Goal: Task Accomplishment & Management: Manage account settings

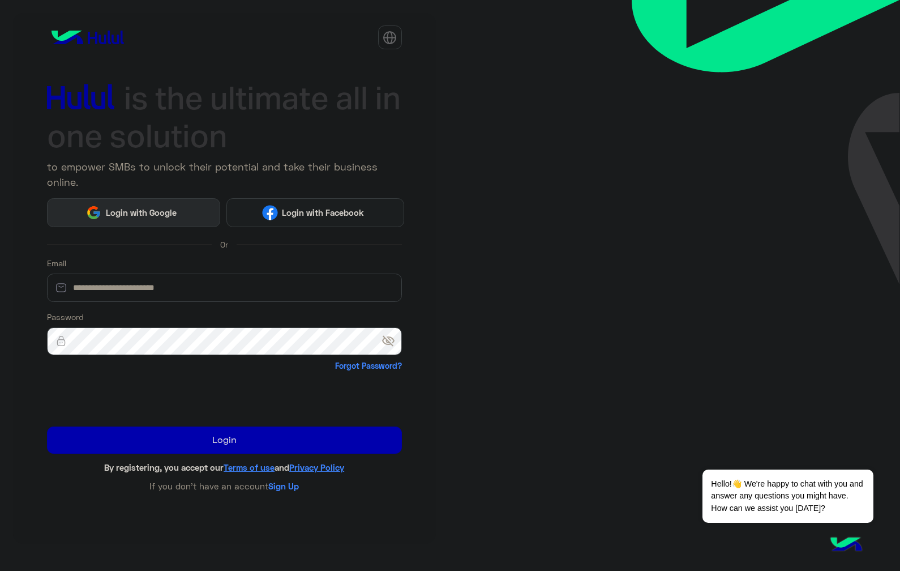
click at [149, 213] on span "Login with Google" at bounding box center [140, 212] width 79 height 13
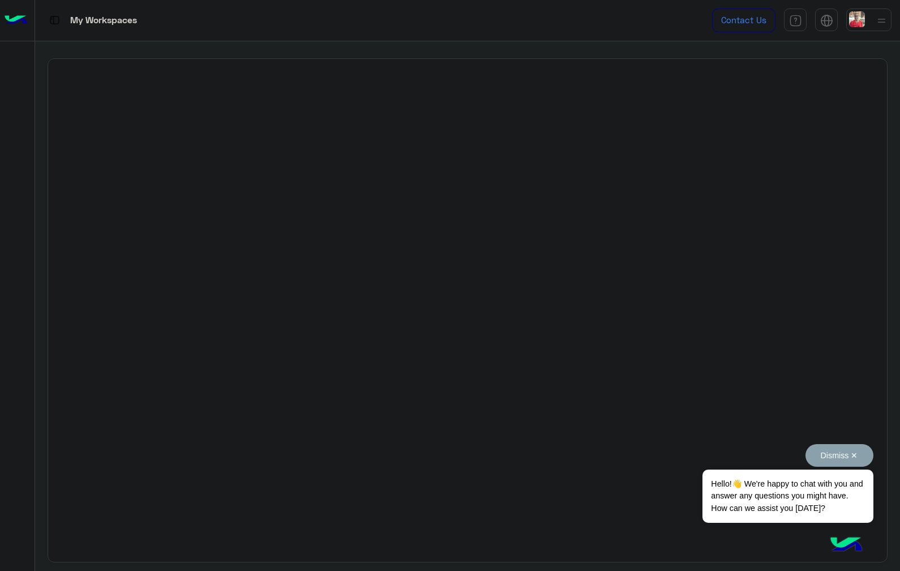
click at [845, 459] on button "Dismiss ✕" at bounding box center [840, 455] width 68 height 23
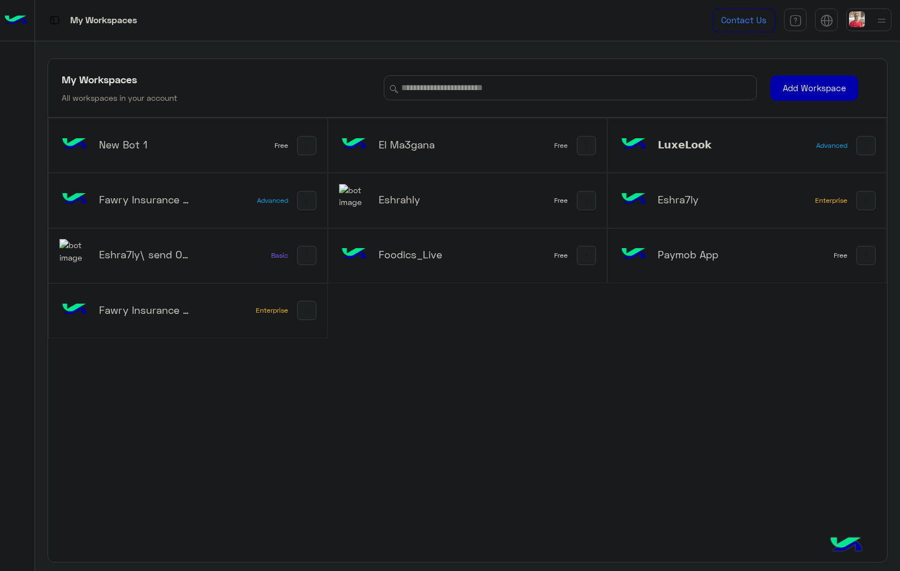
click at [885, 25] on img at bounding box center [882, 21] width 14 height 14
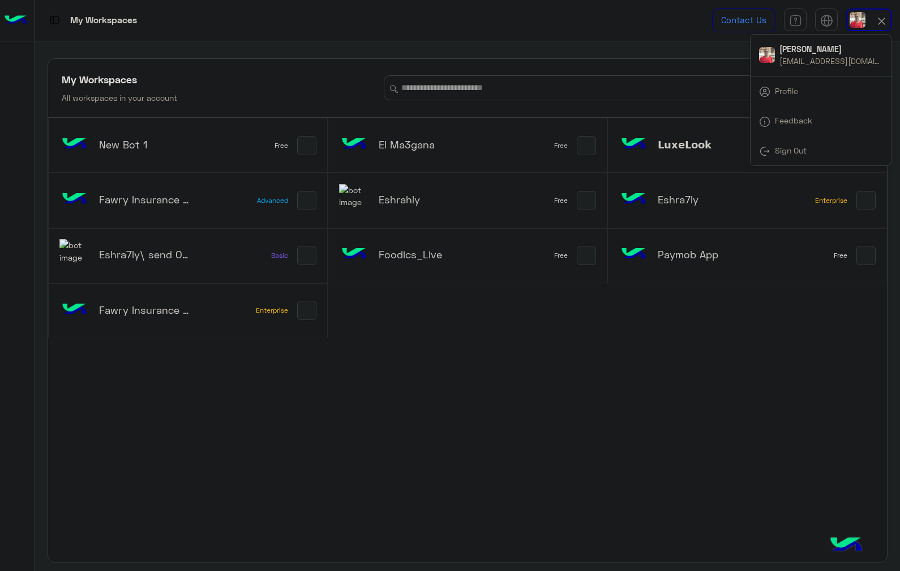
click at [819, 151] on div "Sign Out" at bounding box center [821, 151] width 140 height 30
click at [777, 149] on link "Sign Out" at bounding box center [791, 150] width 32 height 10
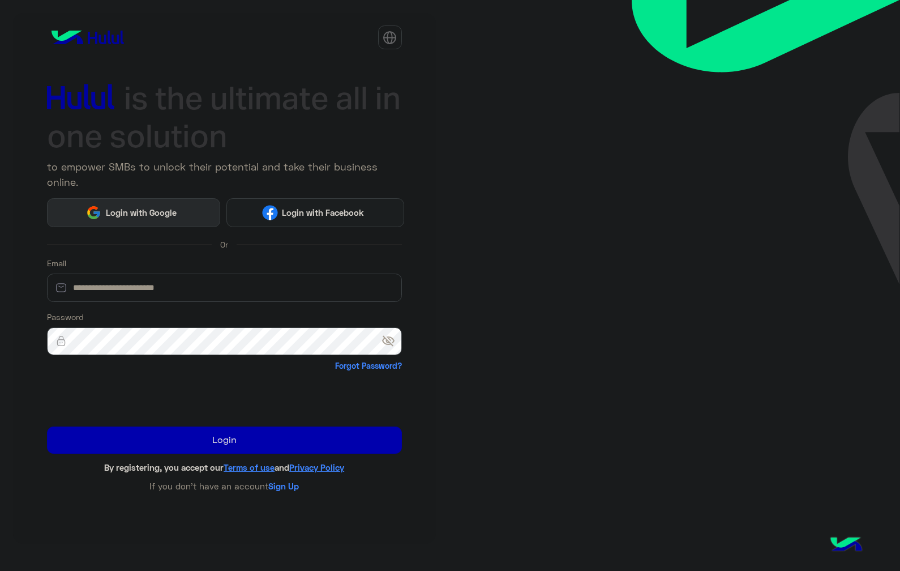
click at [166, 214] on span "Login with Google" at bounding box center [140, 212] width 79 height 13
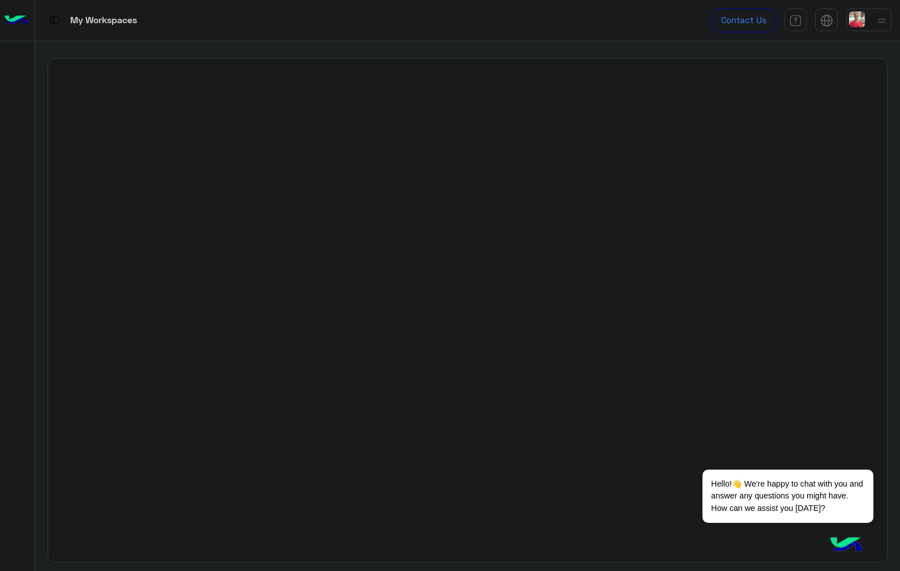
click at [880, 20] on img at bounding box center [882, 21] width 14 height 14
click at [812, 153] on div "Sign Out" at bounding box center [821, 151] width 140 height 30
